Goal: Information Seeking & Learning: Learn about a topic

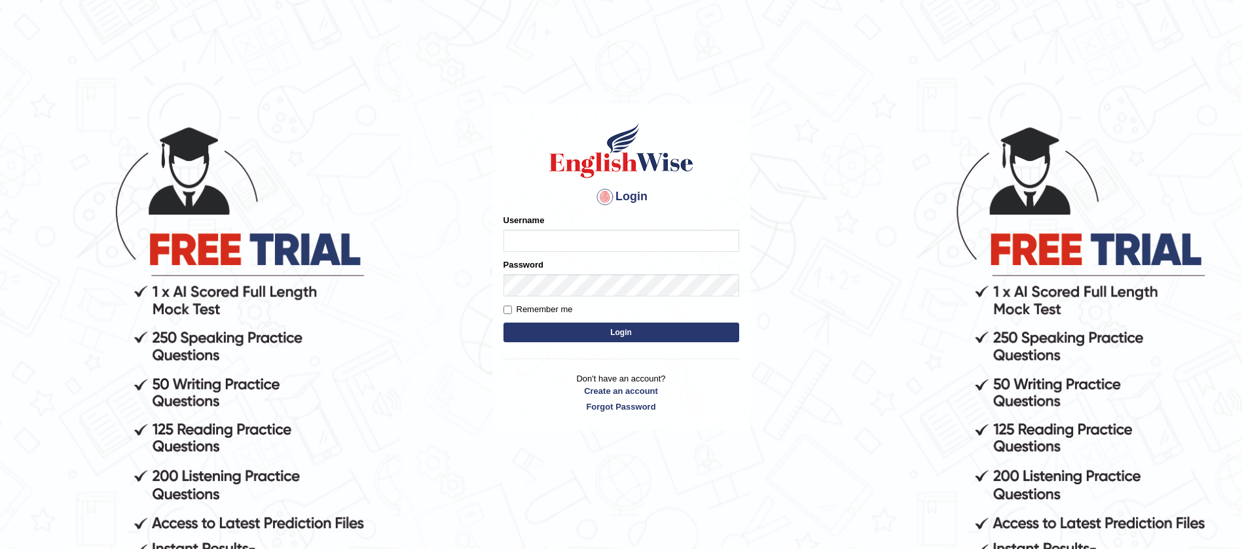
type input "tarni_parramatta"
click at [503, 323] on button "Login" at bounding box center [621, 333] width 236 height 20
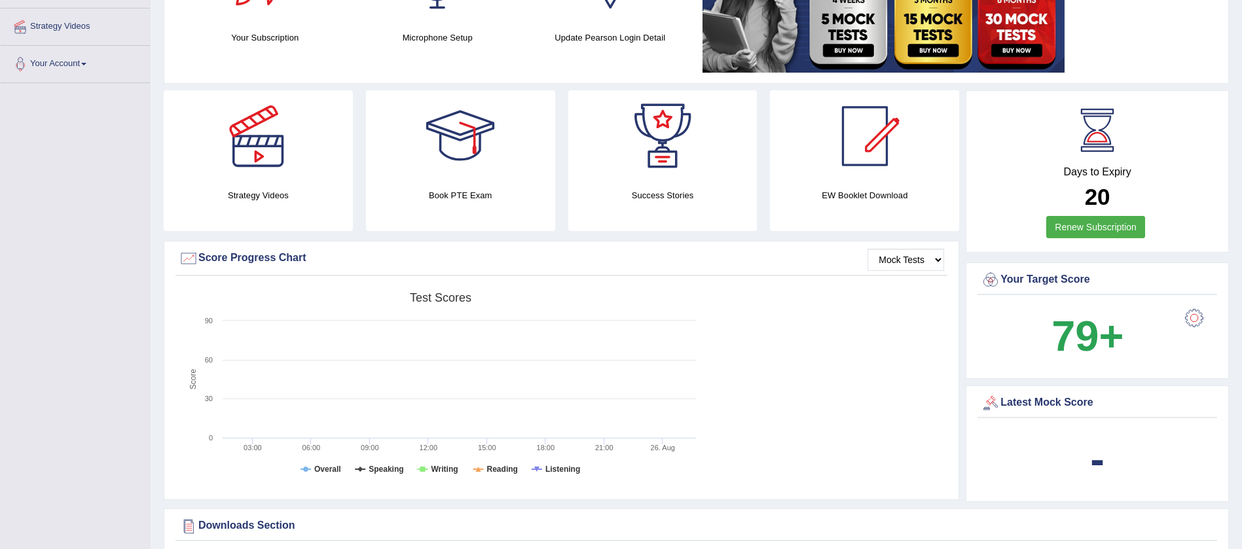
scroll to position [196, 0]
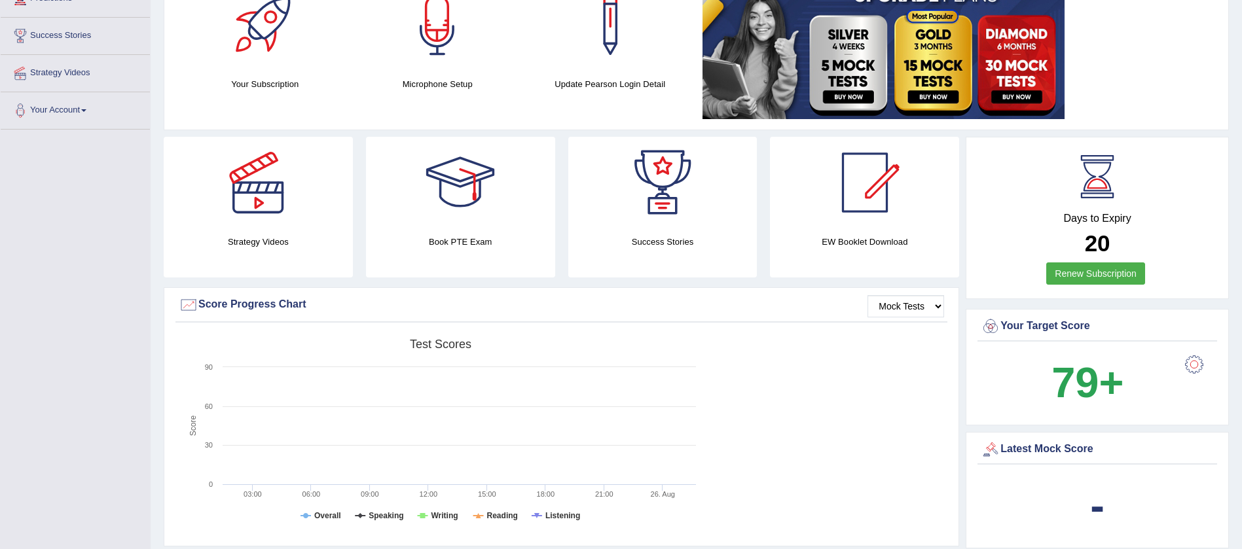
click at [262, 236] on h4 "Strategy Videos" at bounding box center [258, 242] width 189 height 14
click at [261, 207] on div at bounding box center [258, 183] width 92 height 92
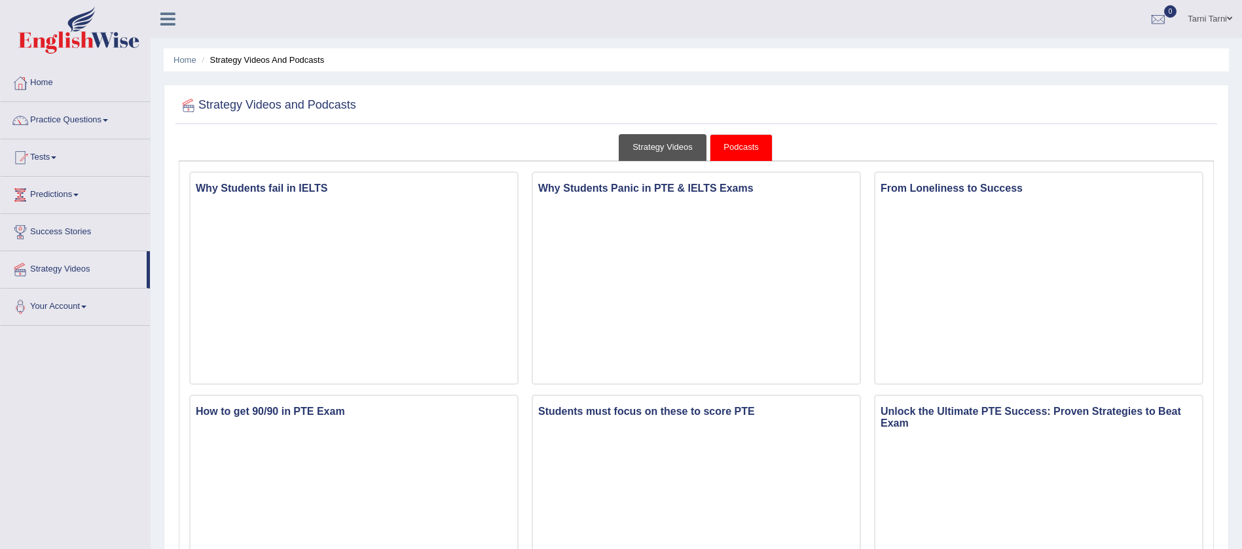
click at [695, 144] on link "Strategy Videos" at bounding box center [663, 147] width 88 height 27
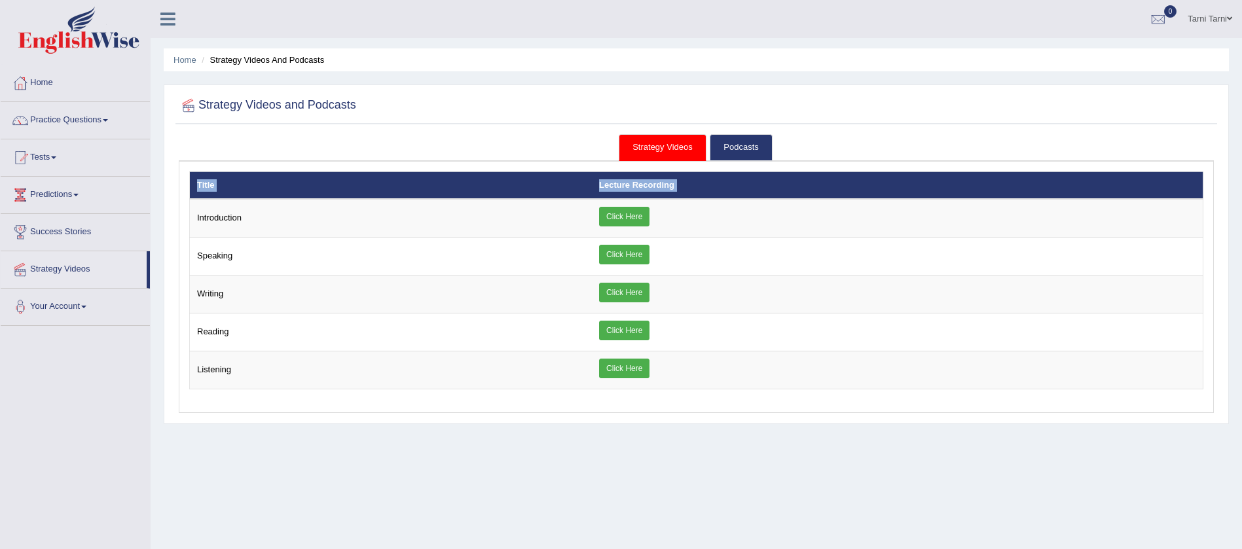
drag, startPoint x: 190, startPoint y: 215, endPoint x: 755, endPoint y: 393, distance: 592.1
click at [755, 393] on div "× Introduction × Speaking × × ×" at bounding box center [696, 288] width 1035 height 252
click at [736, 429] on div "Home Strategy Videos and Podcasts Strategy Videos and Podcasts Strategy Videos …" at bounding box center [696, 327] width 1091 height 655
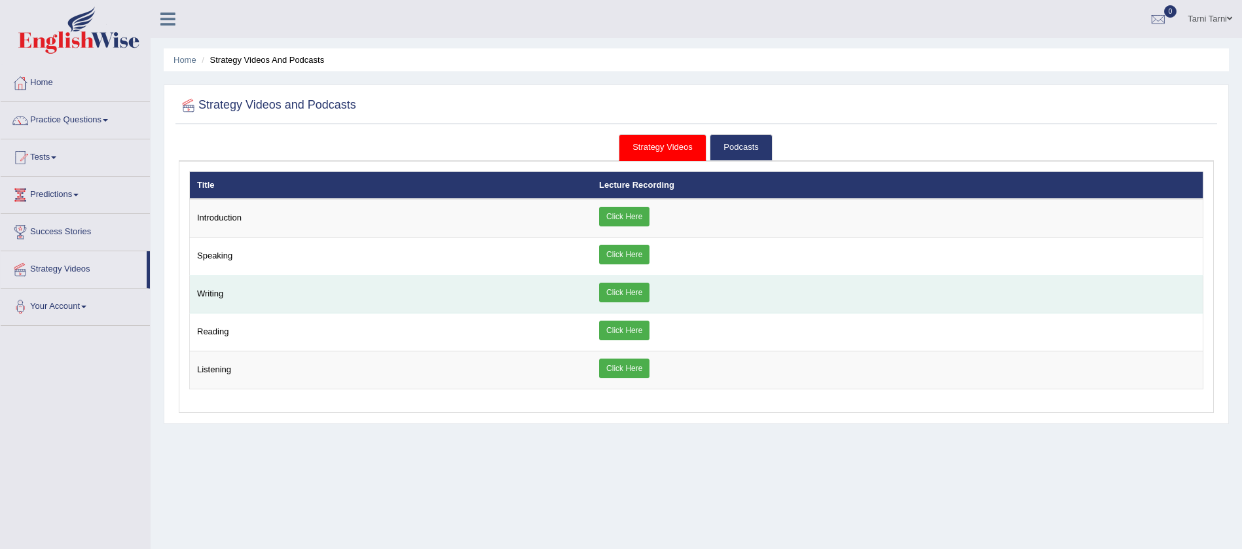
click at [639, 283] on link "Click Here" at bounding box center [624, 293] width 50 height 20
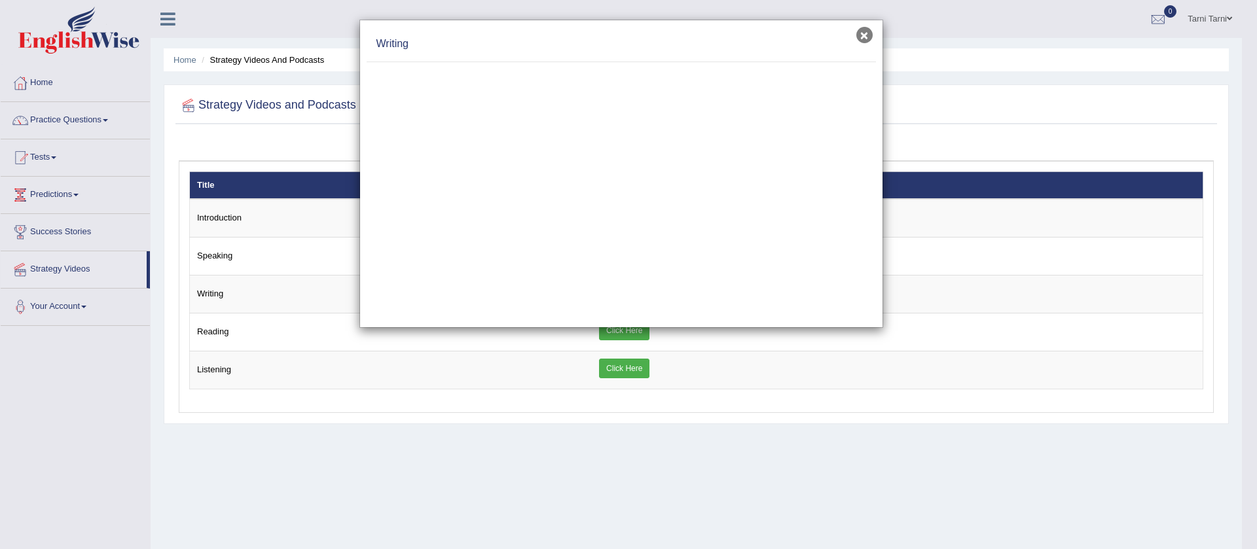
click at [860, 33] on button "×" at bounding box center [864, 35] width 16 height 16
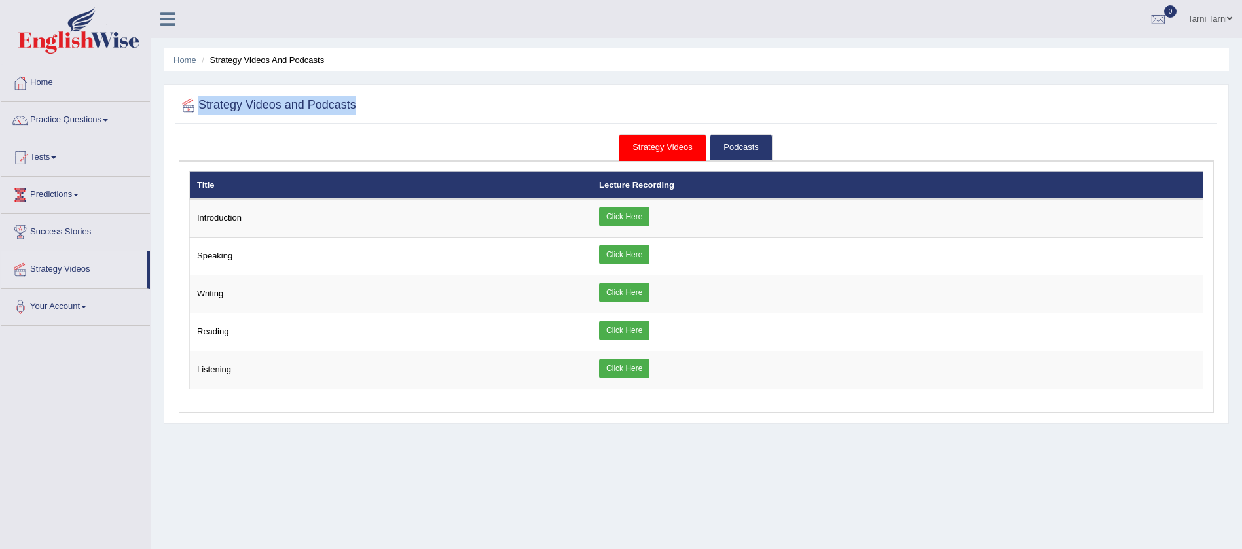
drag, startPoint x: 200, startPoint y: 104, endPoint x: 372, endPoint y: 98, distance: 172.9
click at [372, 98] on div "Strategy Videos and Podcasts" at bounding box center [695, 108] width 1041 height 33
click at [372, 98] on div at bounding box center [696, 105] width 1035 height 27
drag, startPoint x: 197, startPoint y: 183, endPoint x: 236, endPoint y: 194, distance: 40.8
click at [236, 194] on th "Title" at bounding box center [391, 185] width 403 height 27
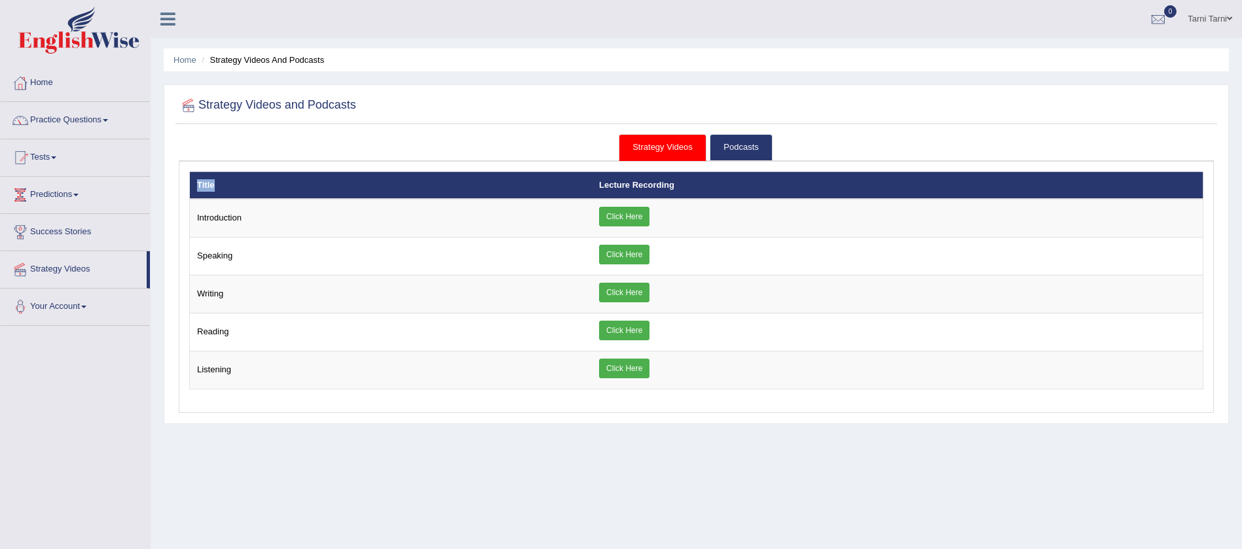
click at [531, 183] on th "Title" at bounding box center [391, 185] width 403 height 27
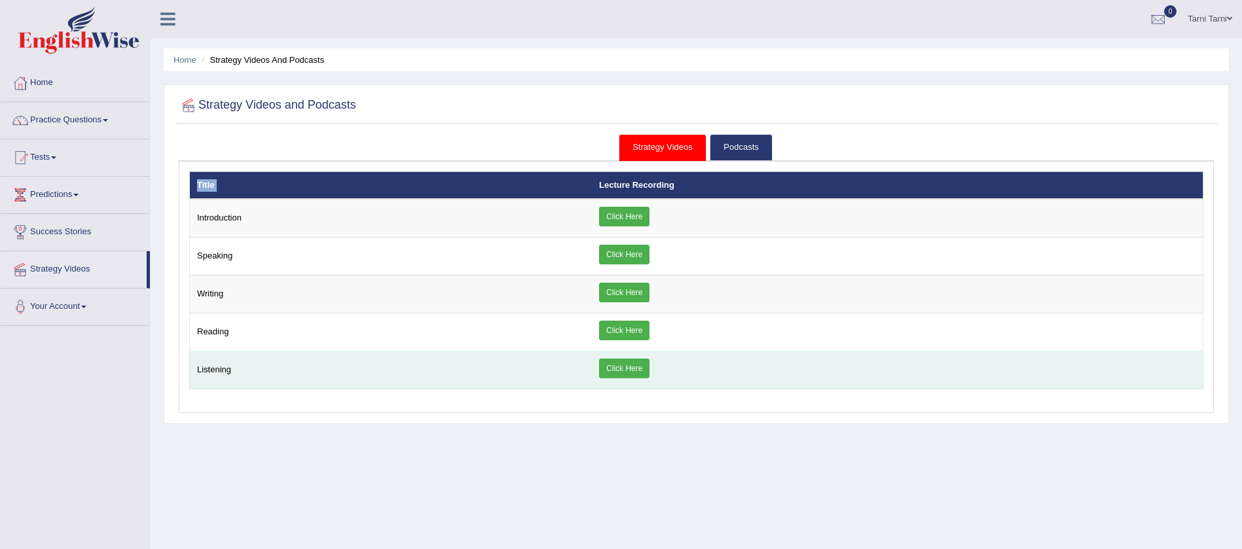
drag, startPoint x: 598, startPoint y: 186, endPoint x: 723, endPoint y: 378, distance: 229.9
click at [723, 378] on table "Title Lecture Recording Introduction Click Here Speaking Click Here Writing" at bounding box center [696, 281] width 1014 height 219
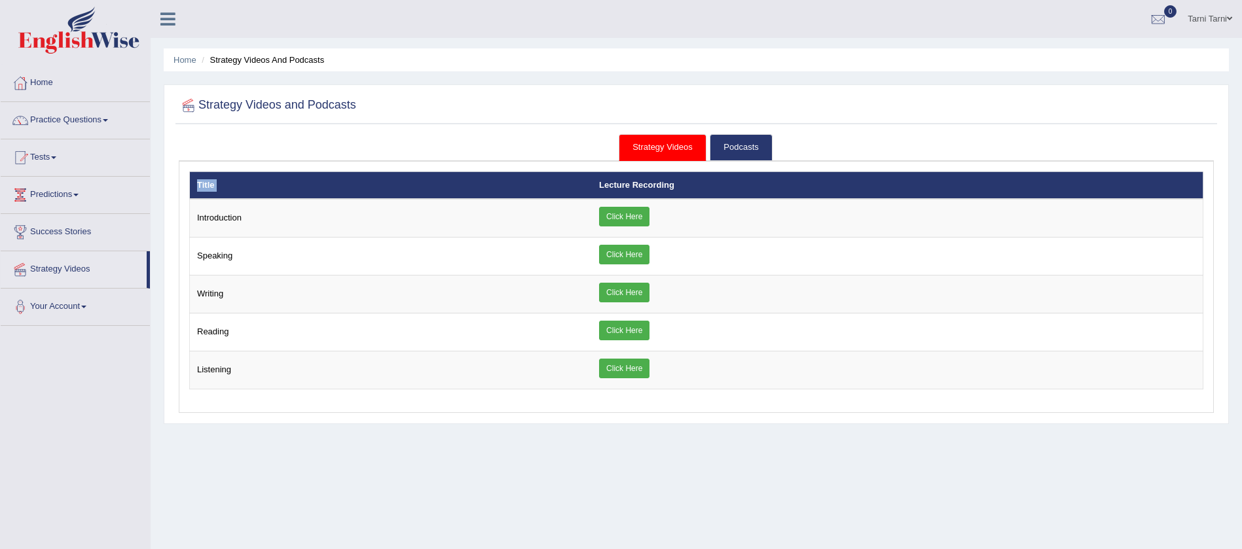
click at [686, 426] on div "Home Strategy Videos and Podcasts Strategy Videos and Podcasts Strategy Videos …" at bounding box center [696, 327] width 1091 height 655
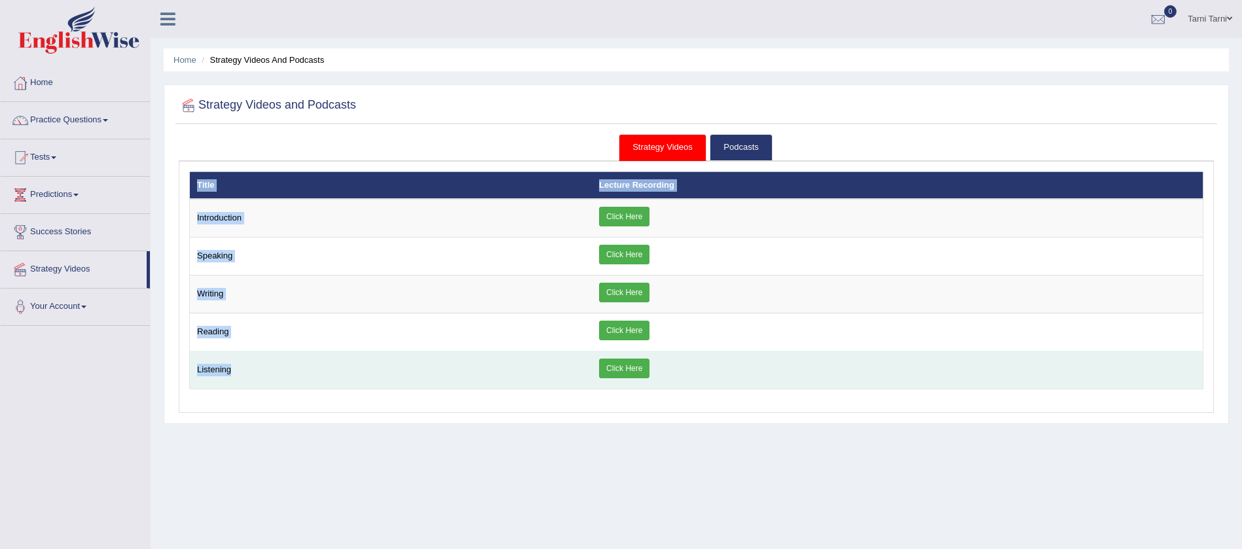
drag, startPoint x: 190, startPoint y: 183, endPoint x: 528, endPoint y: 373, distance: 387.2
click at [526, 372] on table "Title Lecture Recording Introduction Click Here Speaking Click Here Writing" at bounding box center [696, 281] width 1014 height 219
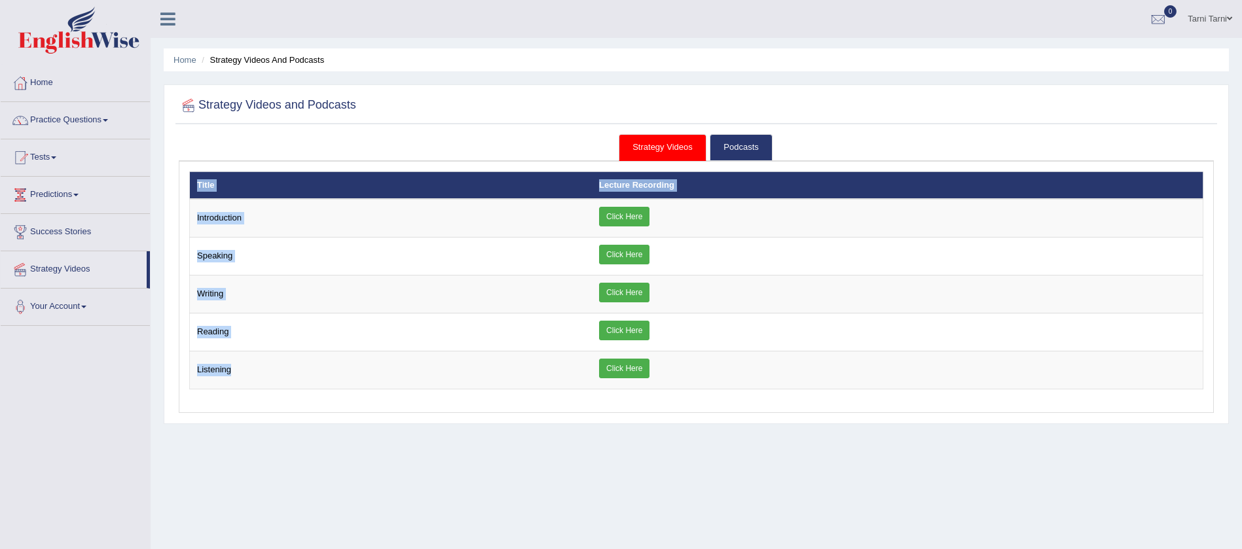
click at [510, 431] on div "Home Strategy Videos and Podcasts Strategy Videos and Podcasts Strategy Videos …" at bounding box center [696, 327] width 1091 height 655
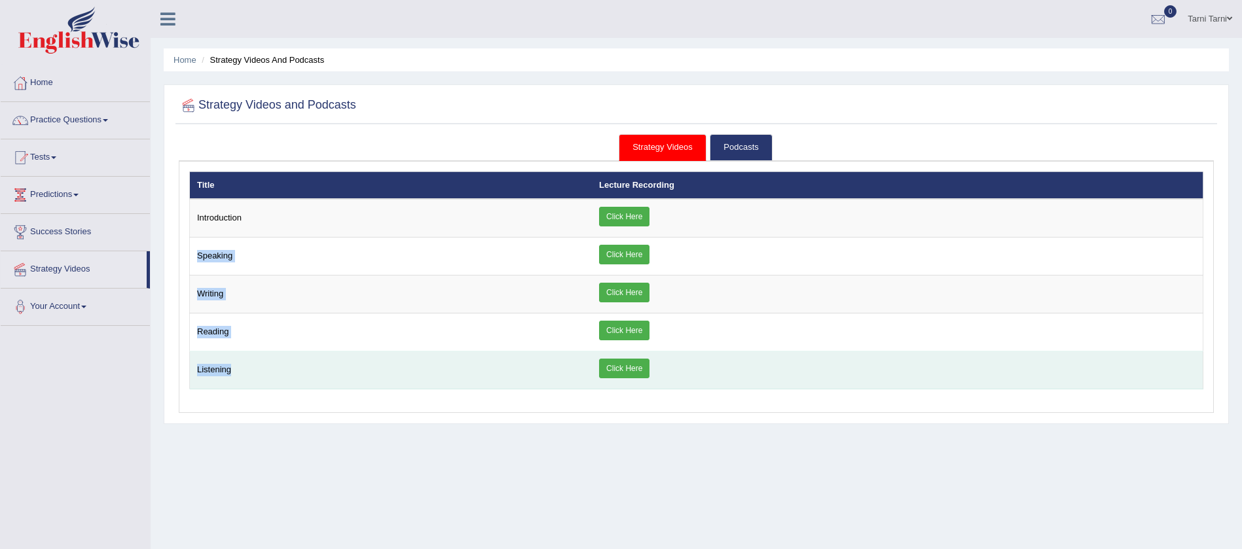
drag, startPoint x: 197, startPoint y: 259, endPoint x: 353, endPoint y: 384, distance: 199.3
click at [353, 384] on tbody "Introduction Click Here Speaking Click Here Writing Click Here [GEOGRAPHIC_DATA]" at bounding box center [696, 294] width 1013 height 190
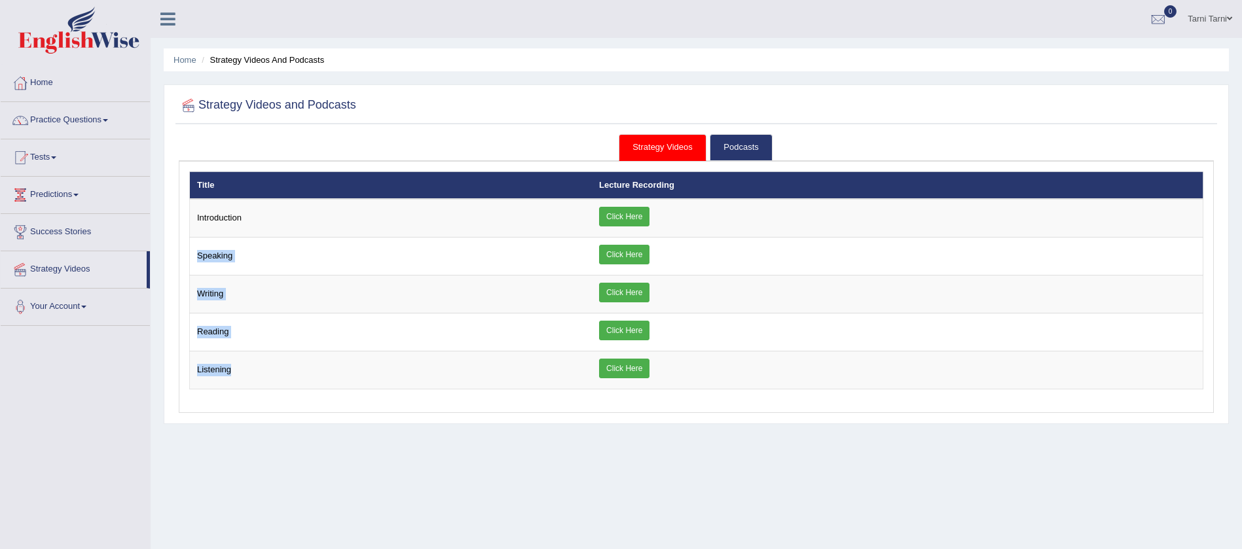
click at [355, 435] on div "Home Strategy Videos and Podcasts Strategy Videos and Podcasts Strategy Videos …" at bounding box center [696, 327] width 1091 height 655
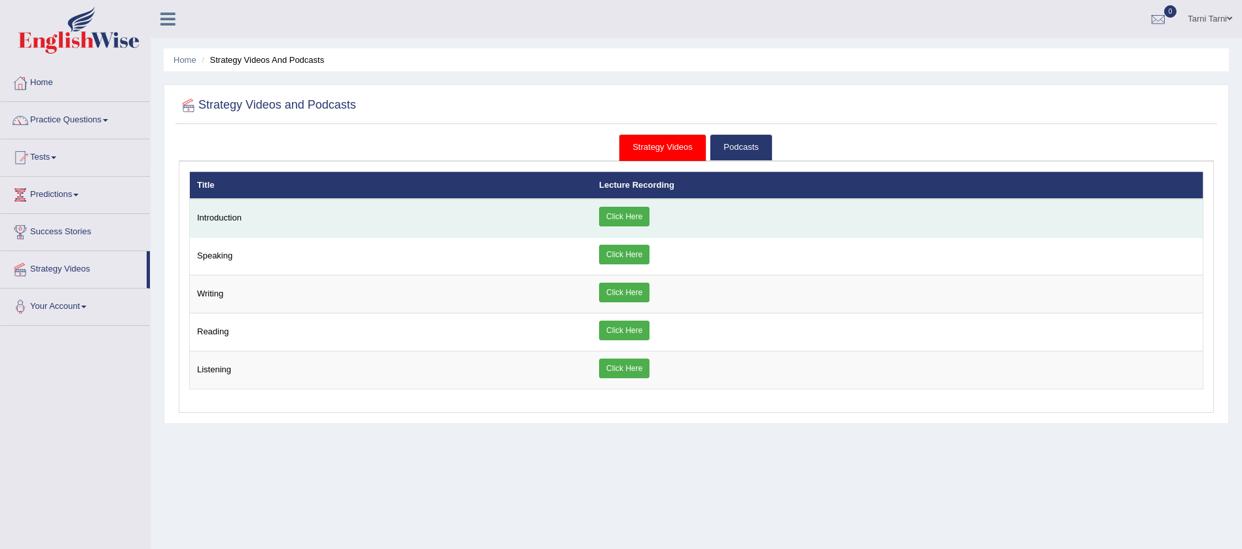
click at [199, 217] on td "Introduction" at bounding box center [391, 218] width 403 height 39
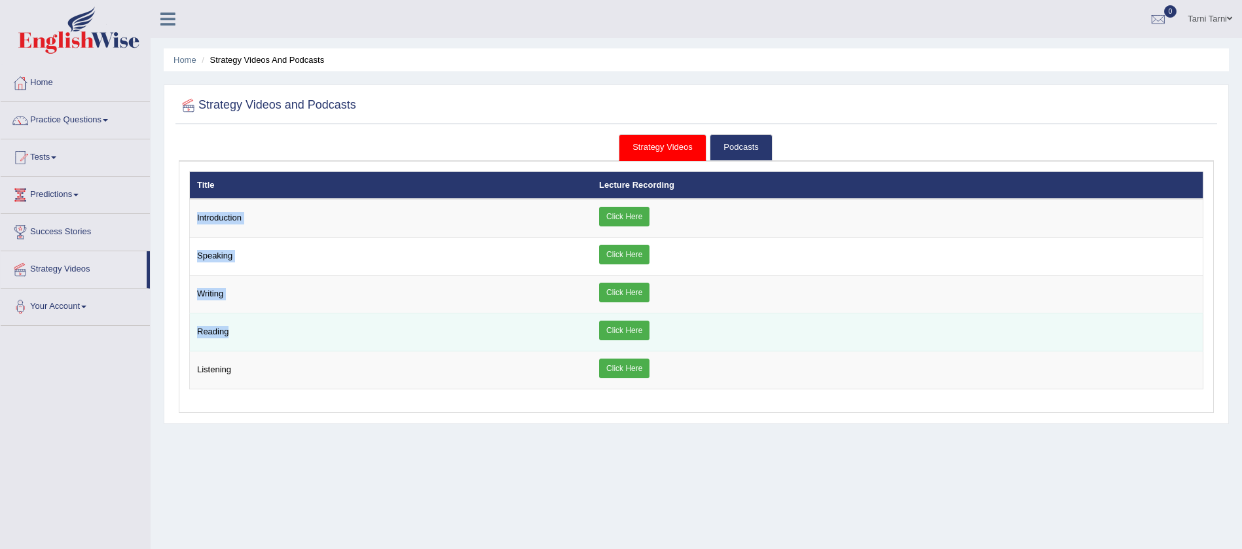
drag, startPoint x: 195, startPoint y: 217, endPoint x: 343, endPoint y: 319, distance: 180.1
click at [343, 319] on tbody "Introduction Click Here Speaking Click Here Writing Click Here [GEOGRAPHIC_DATA]" at bounding box center [696, 294] width 1013 height 190
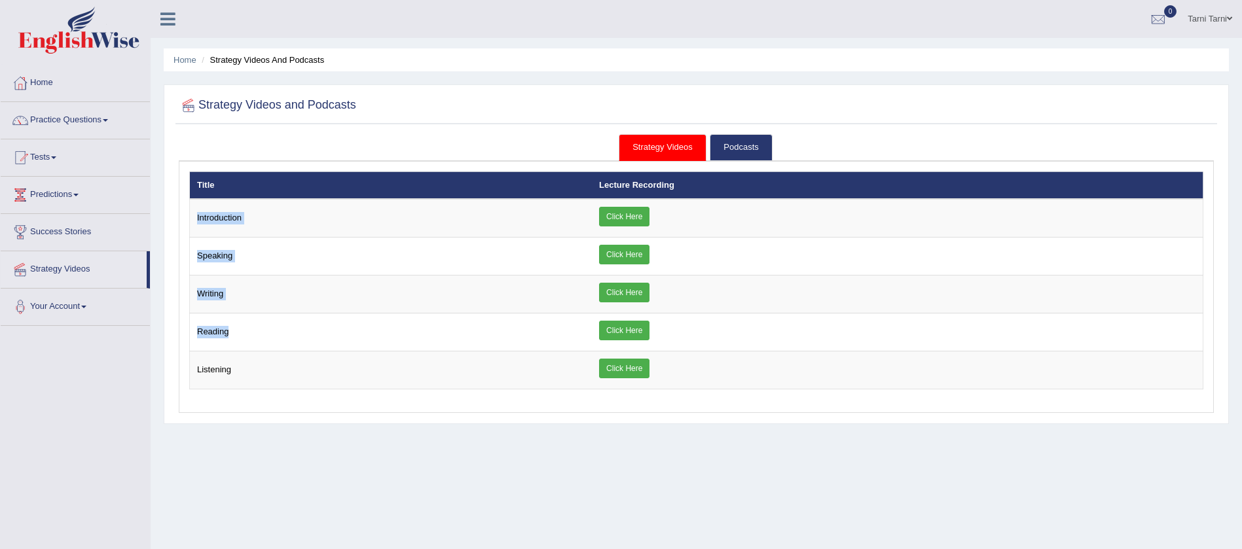
click at [380, 427] on div "Home Strategy Videos and Podcasts Strategy Videos and Podcasts Strategy Videos …" at bounding box center [696, 327] width 1091 height 655
drag, startPoint x: 196, startPoint y: 219, endPoint x: 615, endPoint y: 450, distance: 479.0
click at [615, 450] on div "Home Strategy Videos and Podcasts Strategy Videos and Podcasts Strategy Videos …" at bounding box center [696, 327] width 1091 height 655
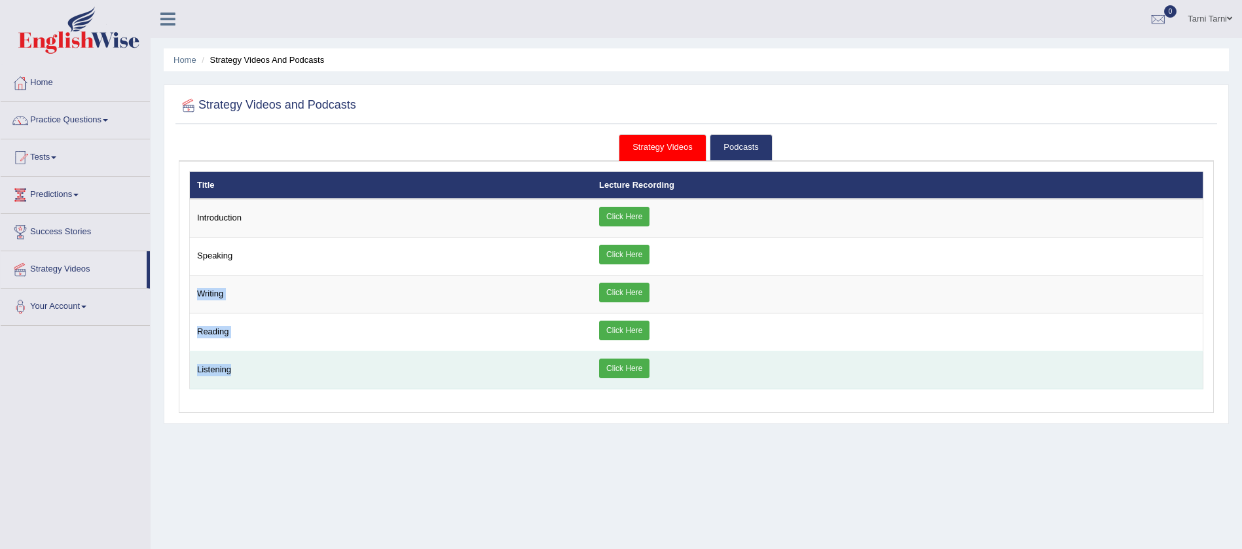
drag, startPoint x: 198, startPoint y: 293, endPoint x: 365, endPoint y: 378, distance: 187.4
click at [364, 378] on tbody "Introduction Click Here Speaking Click Here Writing Click Here [GEOGRAPHIC_DATA]" at bounding box center [696, 294] width 1013 height 190
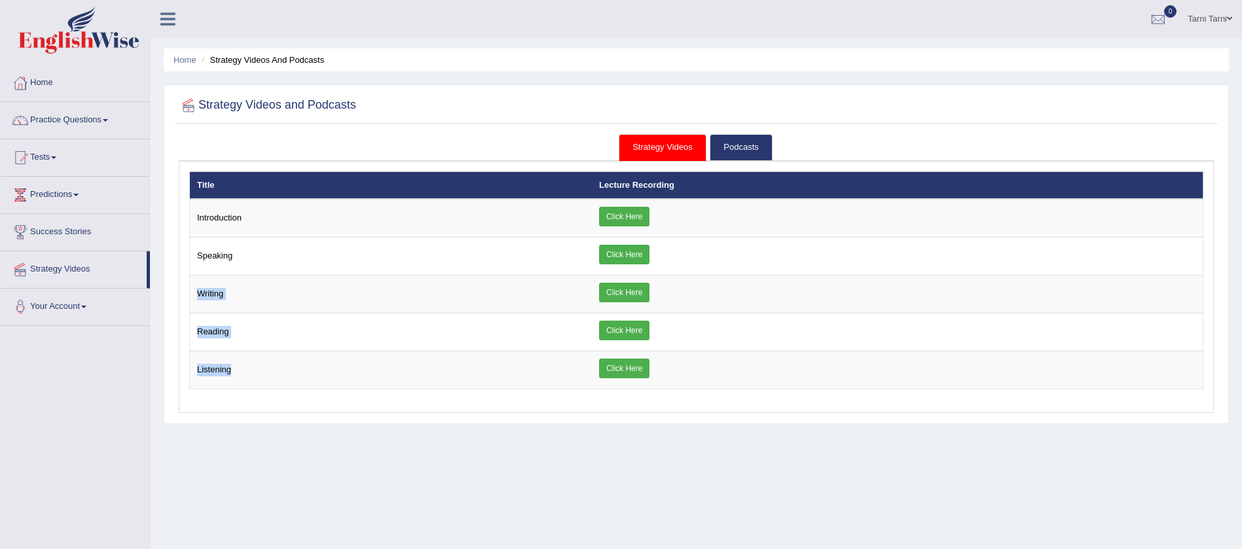
click at [382, 416] on div "Strategy Videos Podcasts × Introduction × Speaking × Writing × Reading ×" at bounding box center [695, 275] width 1041 height 283
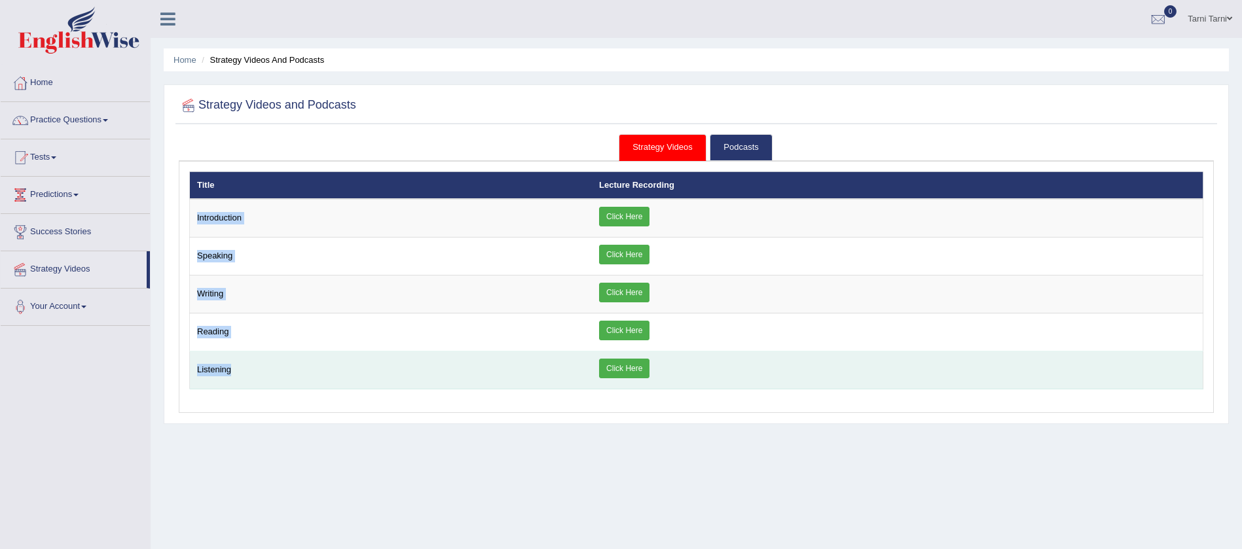
drag, startPoint x: 195, startPoint y: 218, endPoint x: 344, endPoint y: 363, distance: 207.8
click at [344, 363] on tbody "Introduction Click Here Speaking Click Here Writing Click Here [GEOGRAPHIC_DATA]" at bounding box center [696, 294] width 1013 height 190
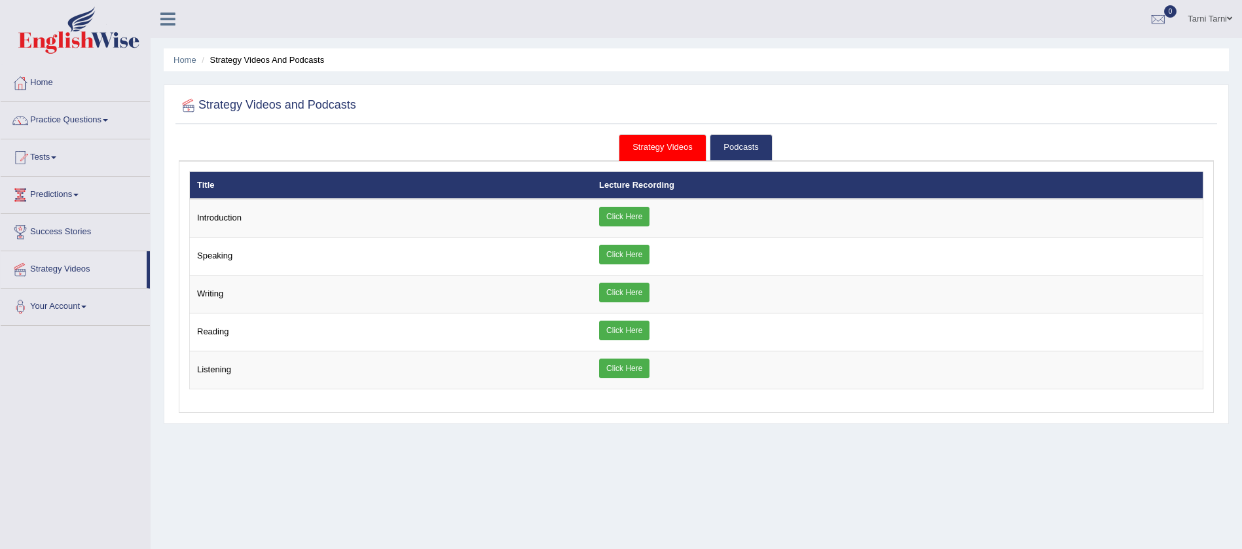
click at [357, 442] on div "Home Strategy Videos and Podcasts Strategy Videos and Podcasts Strategy Videos …" at bounding box center [696, 327] width 1091 height 655
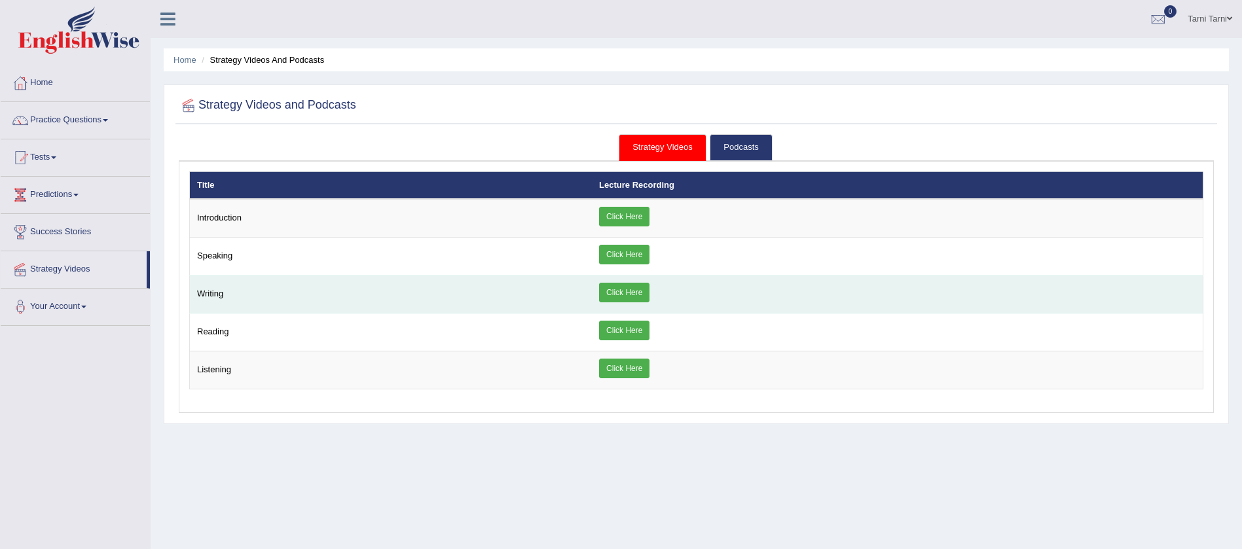
click at [619, 294] on link "Click Here" at bounding box center [624, 293] width 50 height 20
